Goal: Check status: Check status

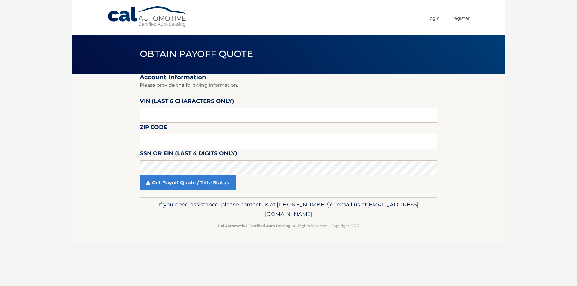
click at [172, 107] on label "VIN (last 6 characters only)" at bounding box center [187, 102] width 94 height 11
click at [172, 114] on input "text" at bounding box center [288, 115] width 297 height 15
type input "035634"
type input "07731"
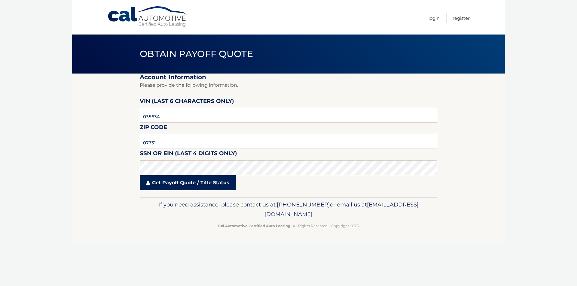
click at [177, 185] on link "Get Payoff Quote / Title Status" at bounding box center [188, 182] width 96 height 15
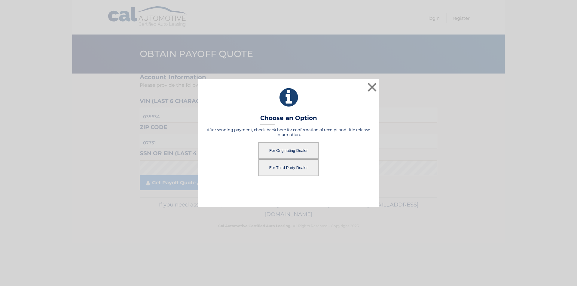
click at [292, 150] on button "For Originating Dealer" at bounding box center [288, 150] width 60 height 17
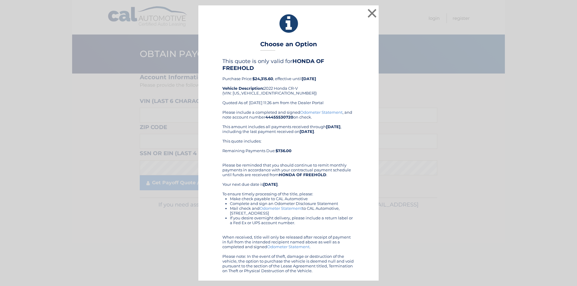
click at [301, 144] on div "This quote includes: Remaining Payments Due: $736.00" at bounding box center [288, 148] width 132 height 19
click at [375, 12] on button "×" at bounding box center [372, 13] width 12 height 12
